Goal: Transaction & Acquisition: Purchase product/service

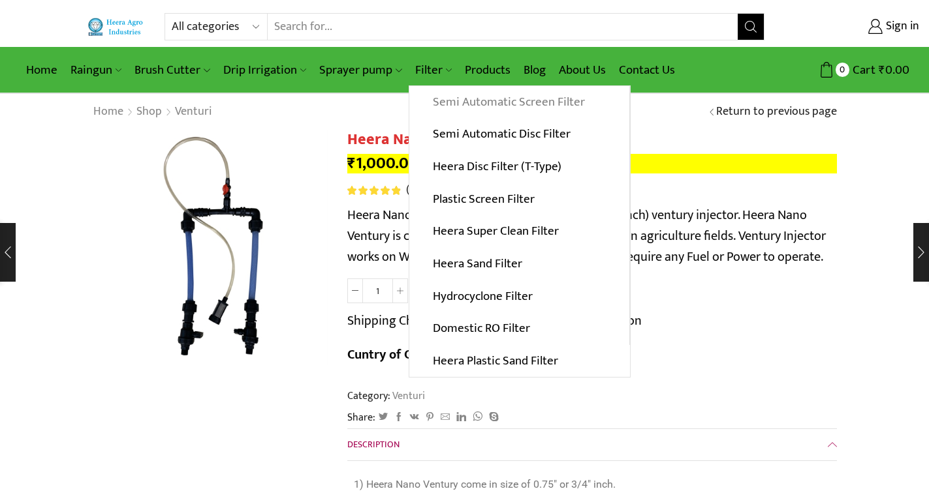
click at [478, 104] on link "Semi Automatic Screen Filter" at bounding box center [519, 102] width 220 height 33
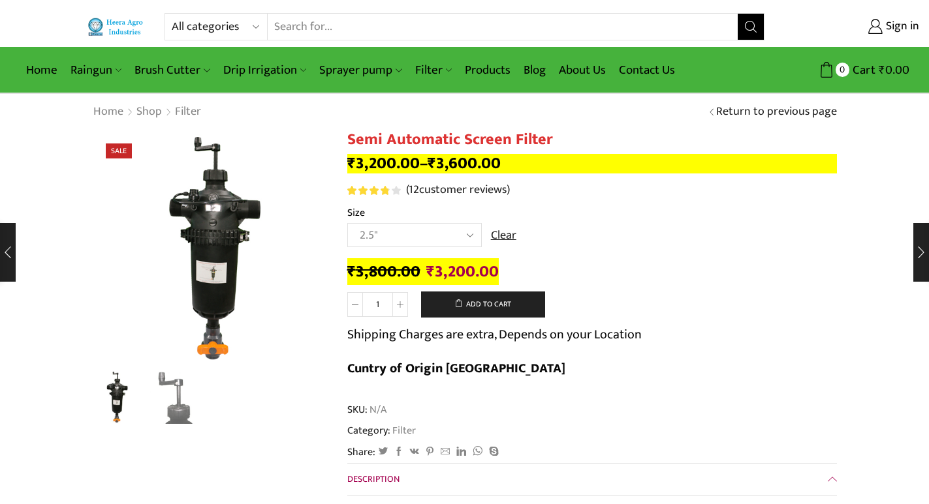
click at [347, 223] on select "Choose an option 2" 2.5" 3"" at bounding box center [414, 235] width 134 height 24
select select "2.5""
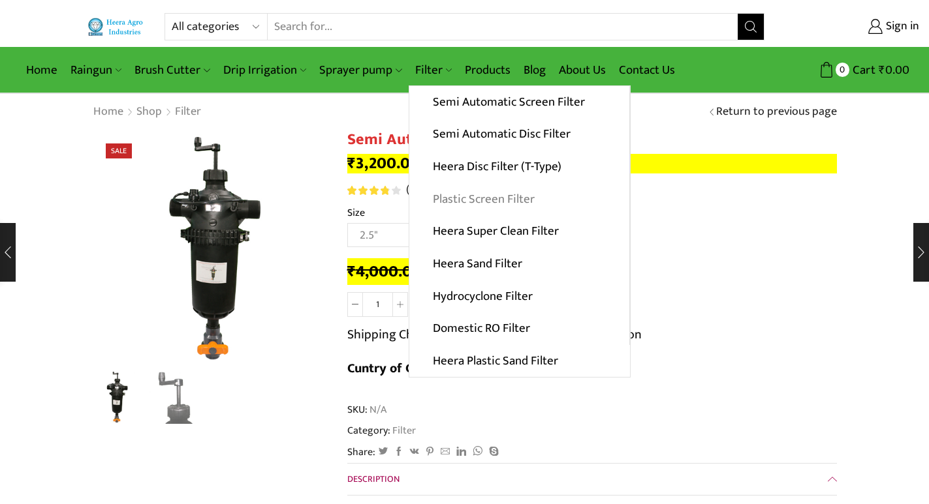
click at [472, 200] on link "Plastic Screen Filter" at bounding box center [519, 199] width 220 height 33
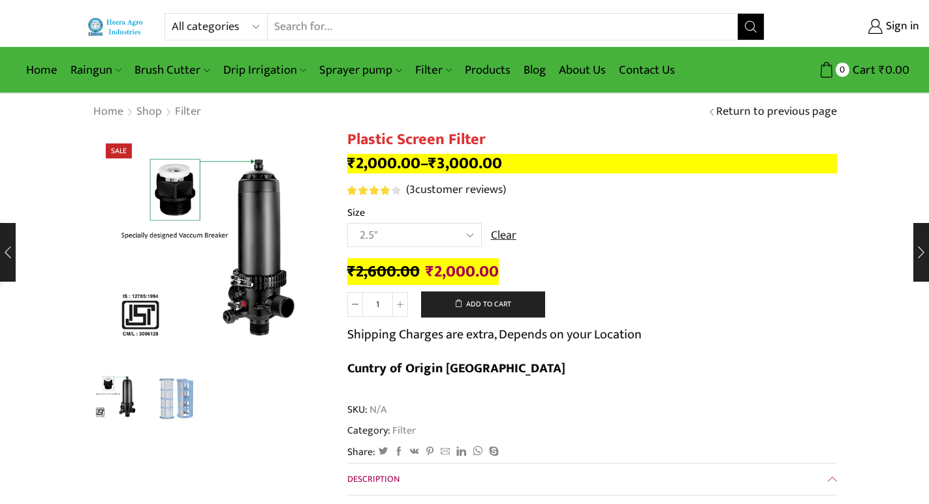
click at [347, 223] on select "Choose an option 2" 2.5" 3" 40M Cube 3" 50M Cube" at bounding box center [414, 235] width 134 height 24
select select "2.5""
